Goal: Transaction & Acquisition: Purchase product/service

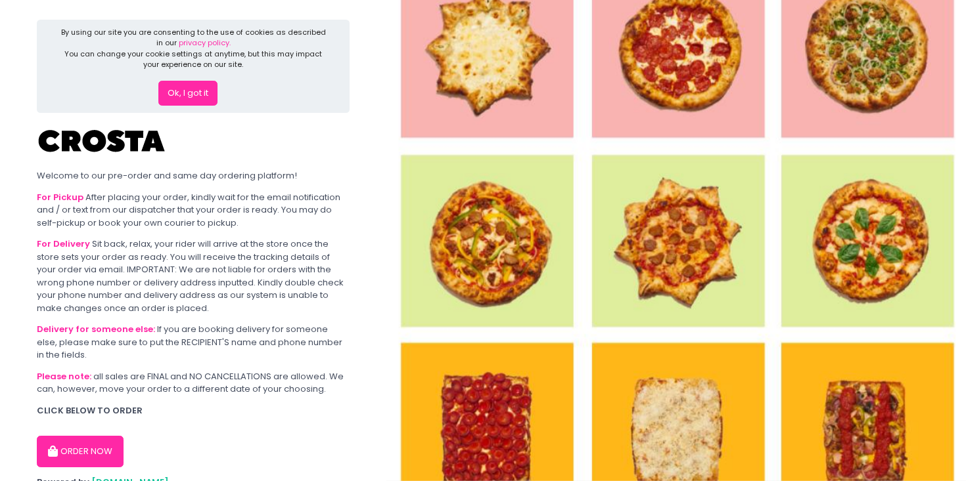
click at [106, 458] on button "ORDER NOW" at bounding box center [80, 452] width 87 height 32
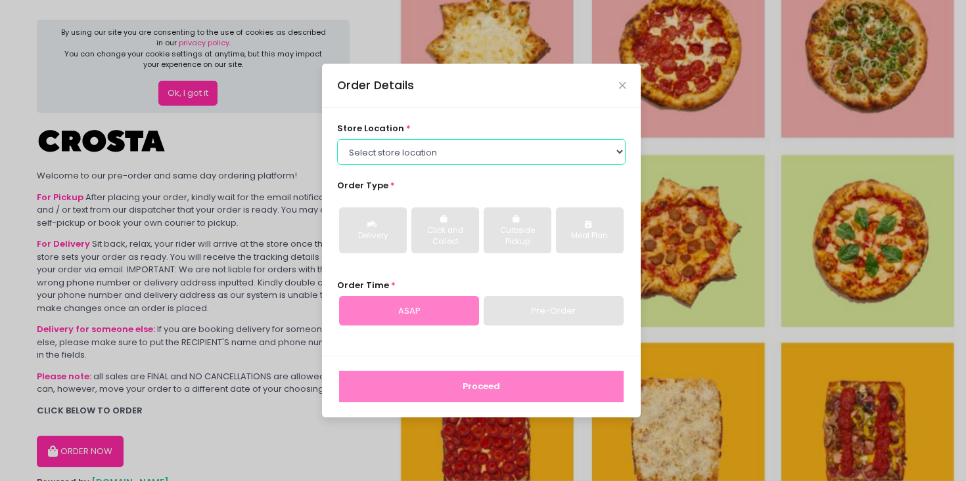
click at [429, 154] on select "Select store location [PERSON_NAME] Pizza - [PERSON_NAME] Pizza - [GEOGRAPHIC_D…" at bounding box center [481, 151] width 289 height 25
select select "5fabb2e53664a8677beaeb89"
click at [337, 139] on select "Select store location [PERSON_NAME] Pizza - [PERSON_NAME] Pizza - [GEOGRAPHIC_D…" at bounding box center [481, 151] width 289 height 25
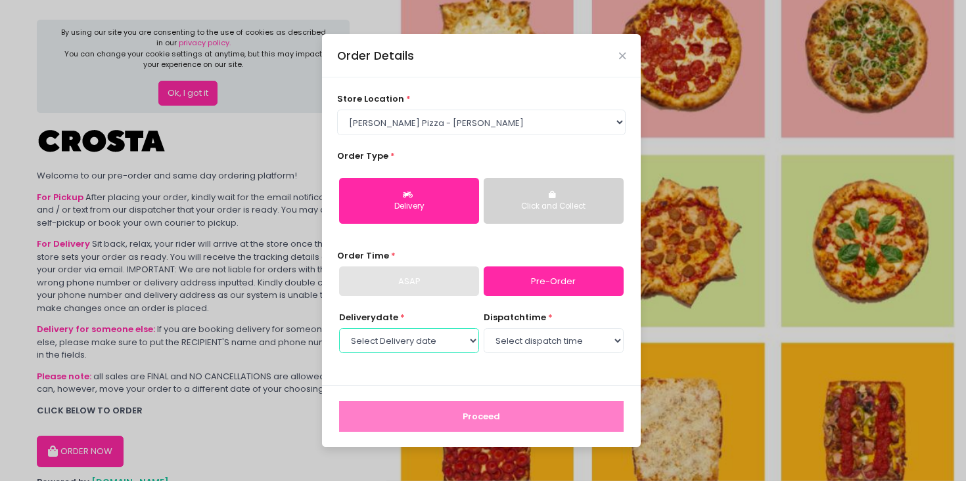
click at [434, 345] on select "Select Delivery date [DATE] [DATE]" at bounding box center [409, 340] width 140 height 25
select select "[DATE]"
click at [339, 328] on select "Select Delivery date [DATE] [DATE]" at bounding box center [409, 340] width 140 height 25
click at [498, 338] on select "Select dispatch time 12:00 PM - 12:30 PM 12:30 PM - 01:00 PM 01:00 PM - 01:30 P…" at bounding box center [553, 340] width 140 height 25
select select "15:00"
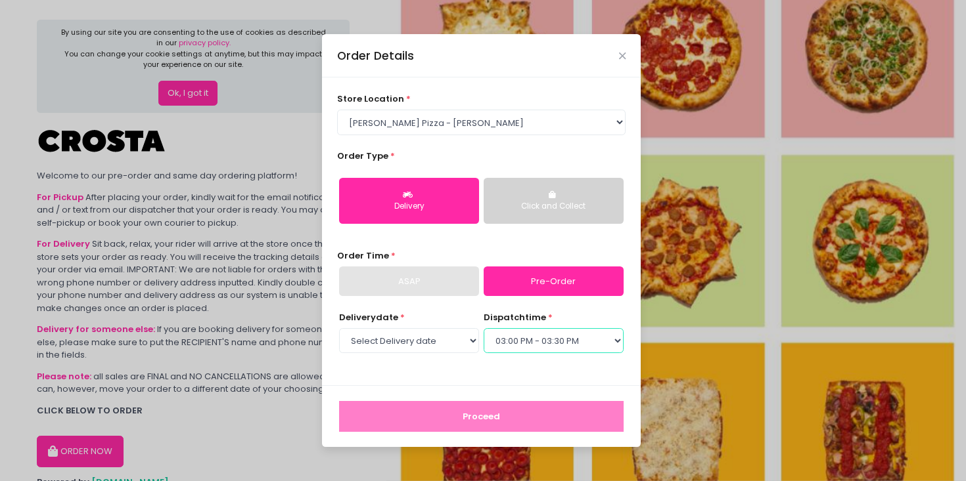
click at [483, 328] on select "Select dispatch time 12:00 PM - 12:30 PM 12:30 PM - 01:00 PM 01:00 PM - 01:30 P…" at bounding box center [553, 340] width 140 height 25
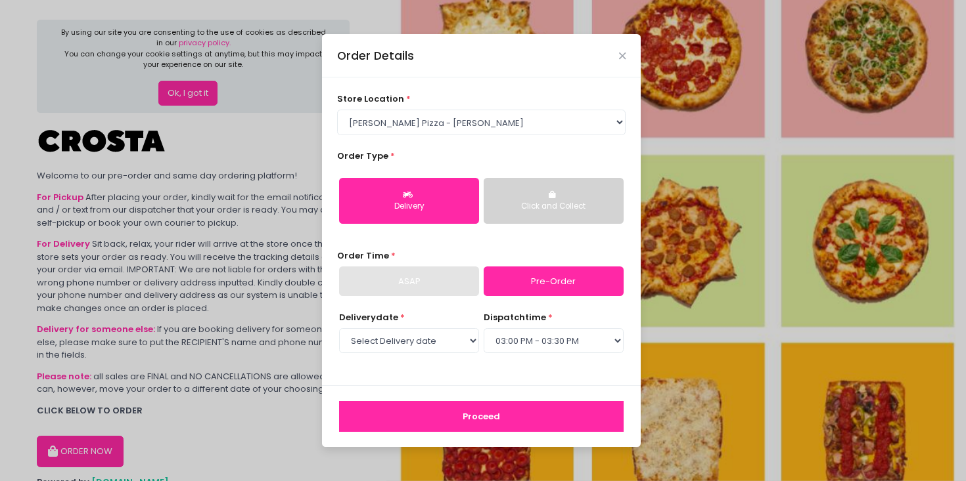
click at [500, 413] on button "Proceed" at bounding box center [481, 417] width 284 height 32
